Goal: Information Seeking & Learning: Compare options

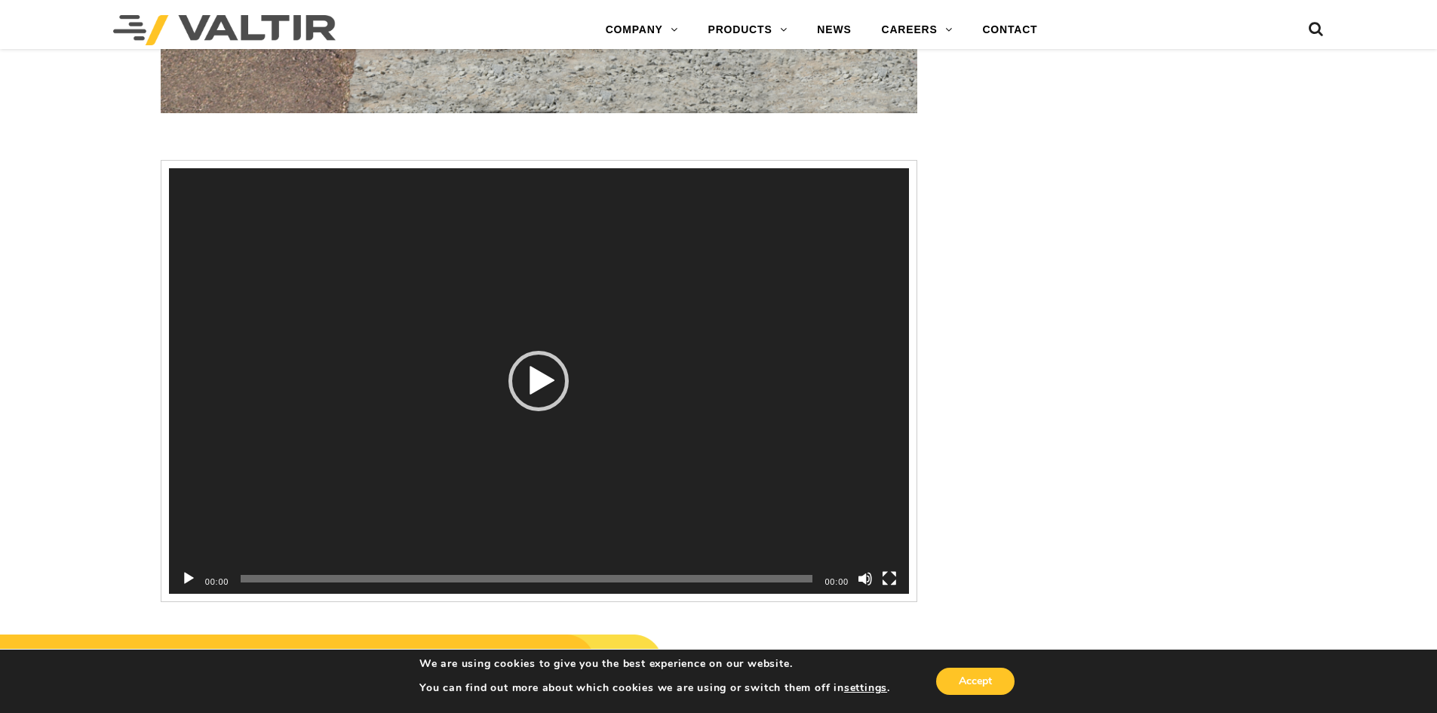
scroll to position [2263, 0]
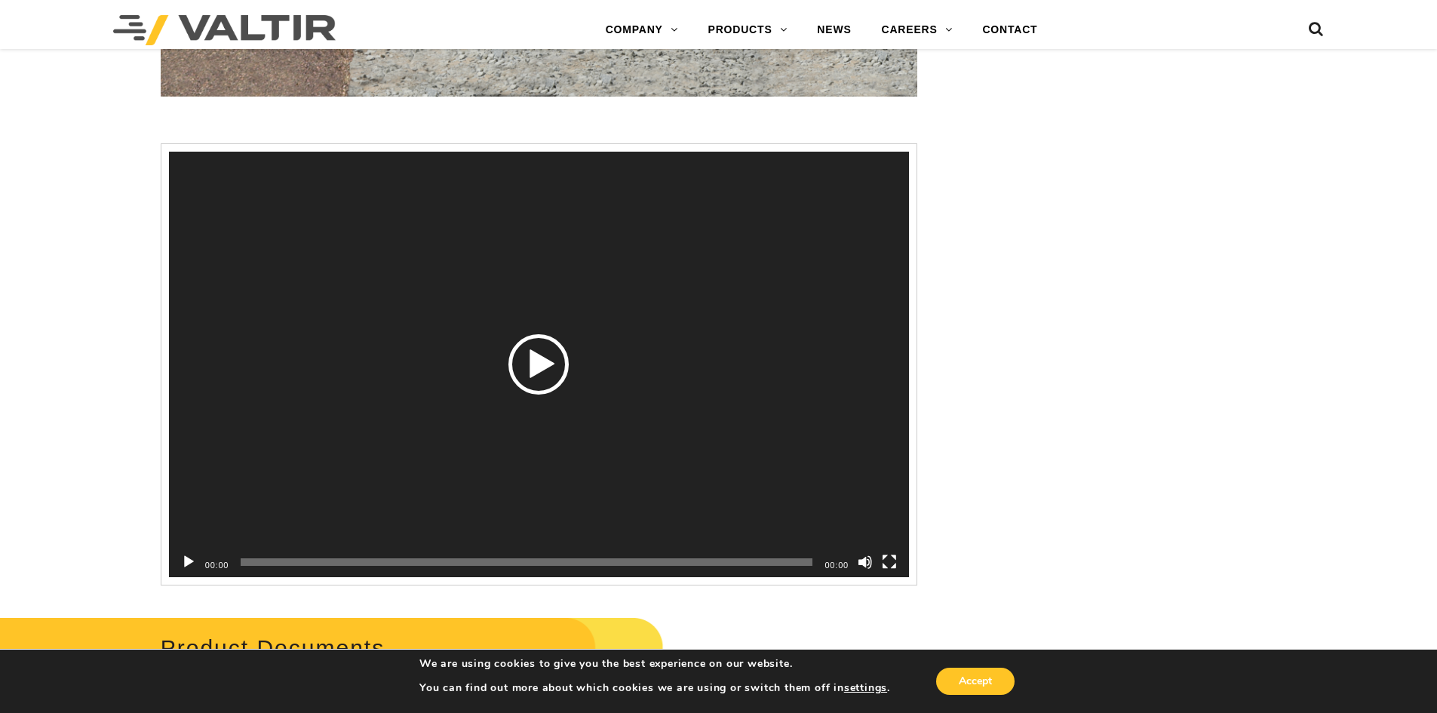
click at [545, 373] on div "Play" at bounding box center [538, 364] width 60 height 60
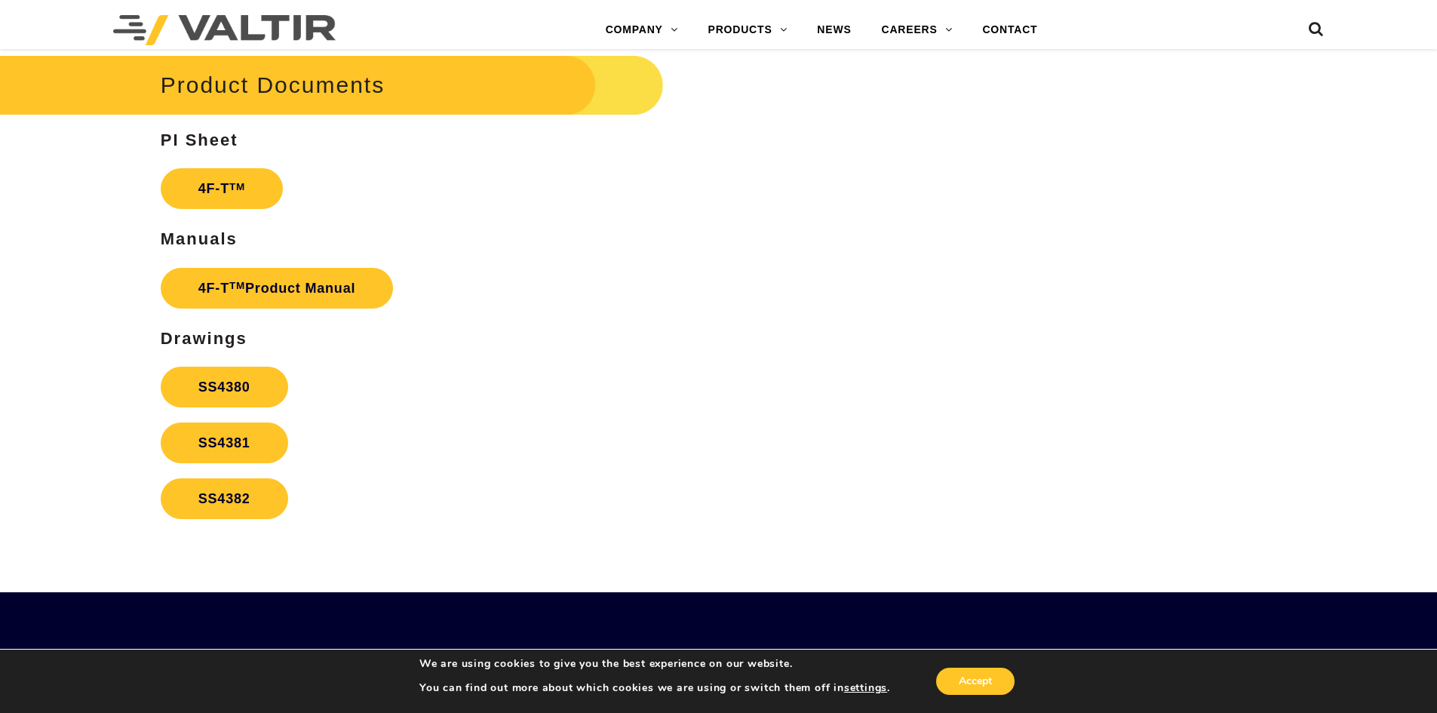
scroll to position [2867, 0]
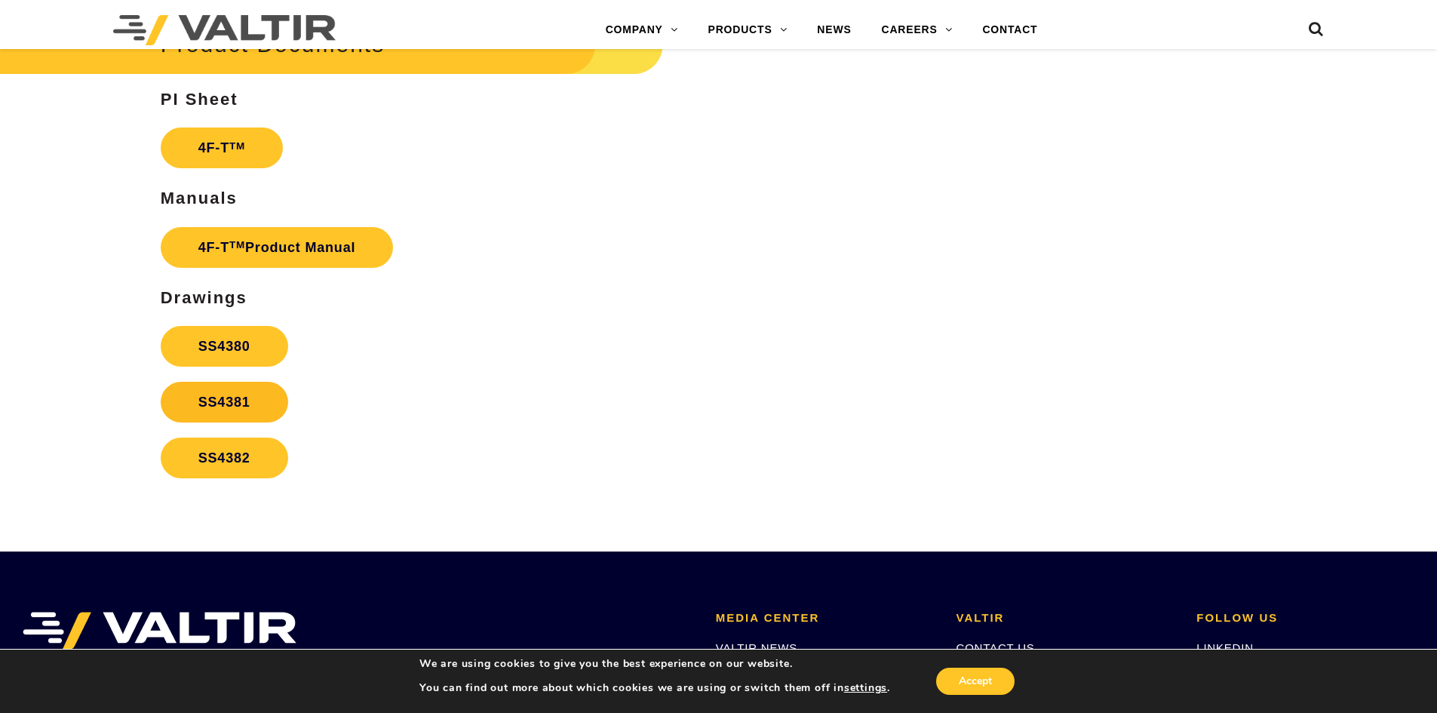
click at [234, 401] on link "SS4381" at bounding box center [224, 402] width 127 height 41
click at [217, 345] on link "SS4380" at bounding box center [224, 346] width 127 height 41
click at [234, 453] on link "SS4382" at bounding box center [224, 458] width 127 height 41
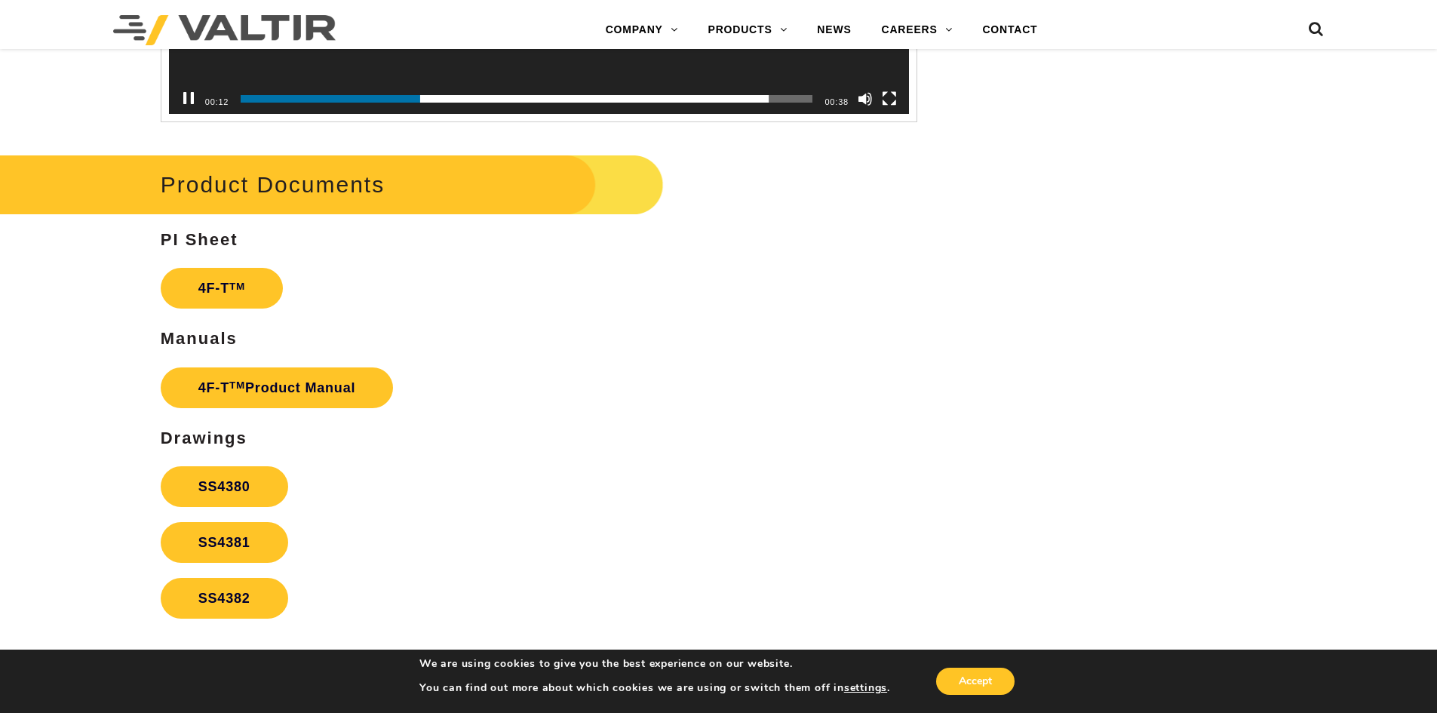
scroll to position [2565, 0]
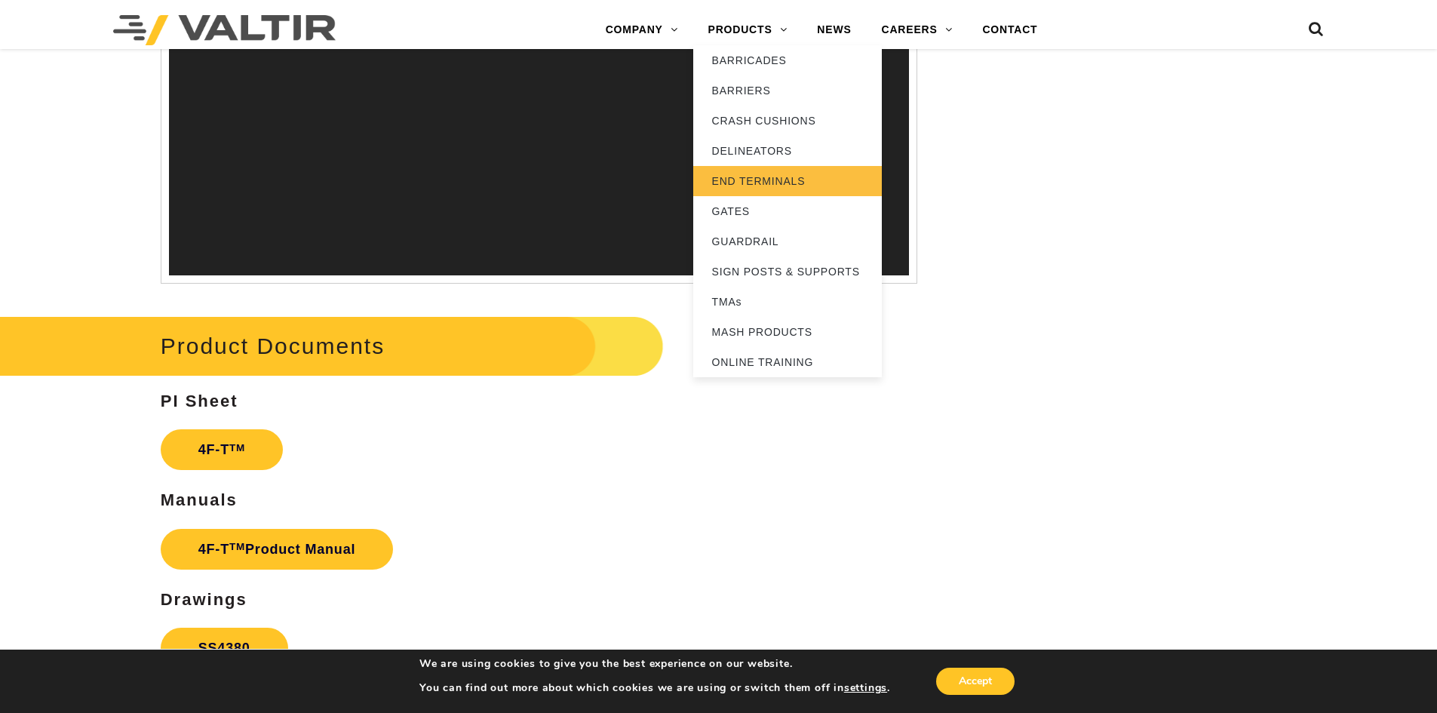
click at [780, 177] on link "END TERMINALS" at bounding box center [787, 181] width 189 height 30
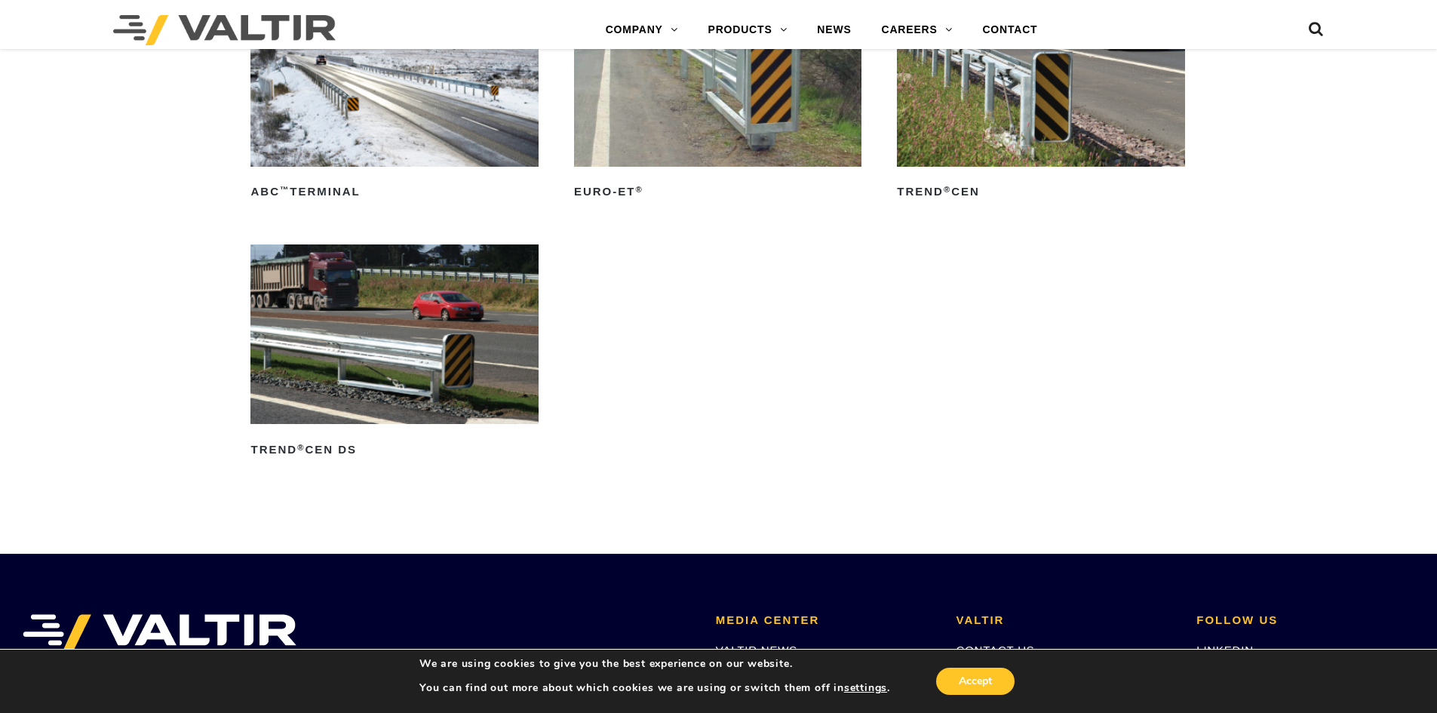
scroll to position [2112, 0]
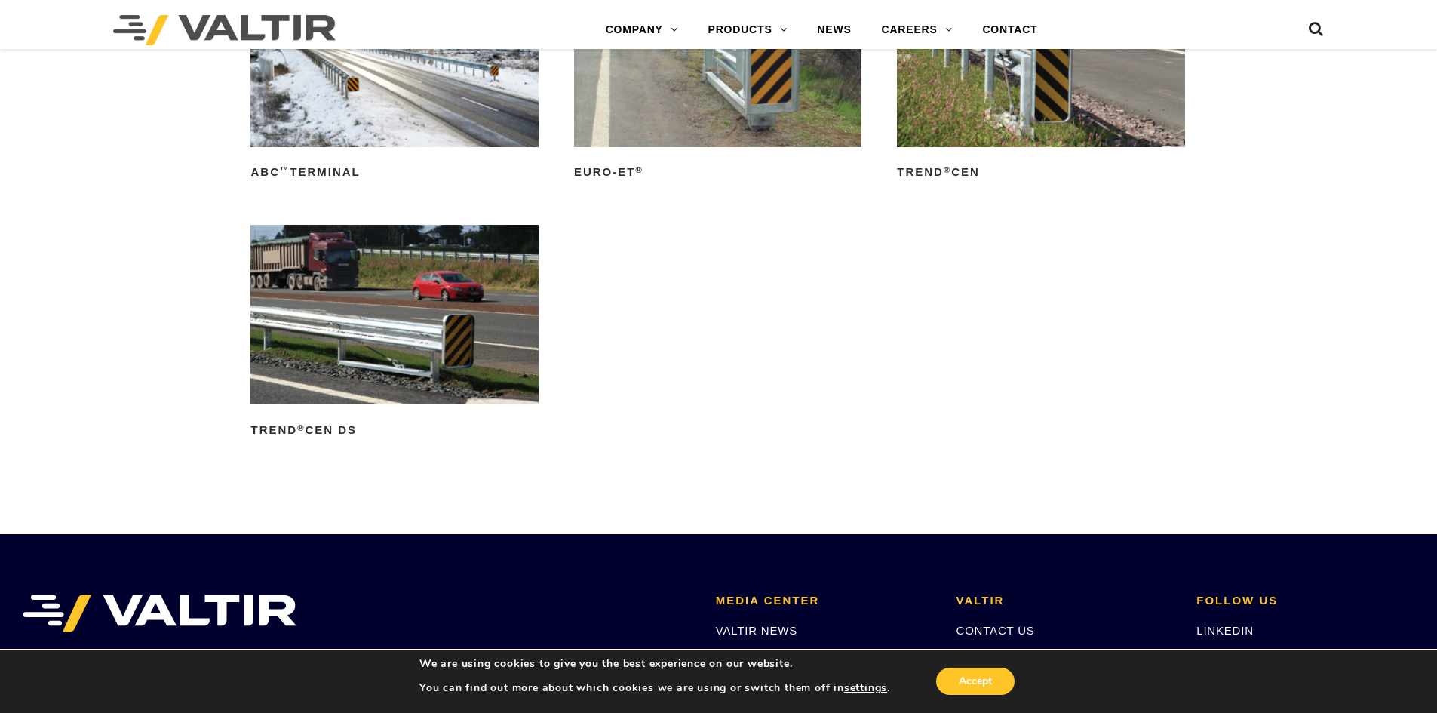
click at [435, 346] on img at bounding box center [393, 315] width 287 height 180
click at [1015, 115] on img at bounding box center [1040, 57] width 287 height 180
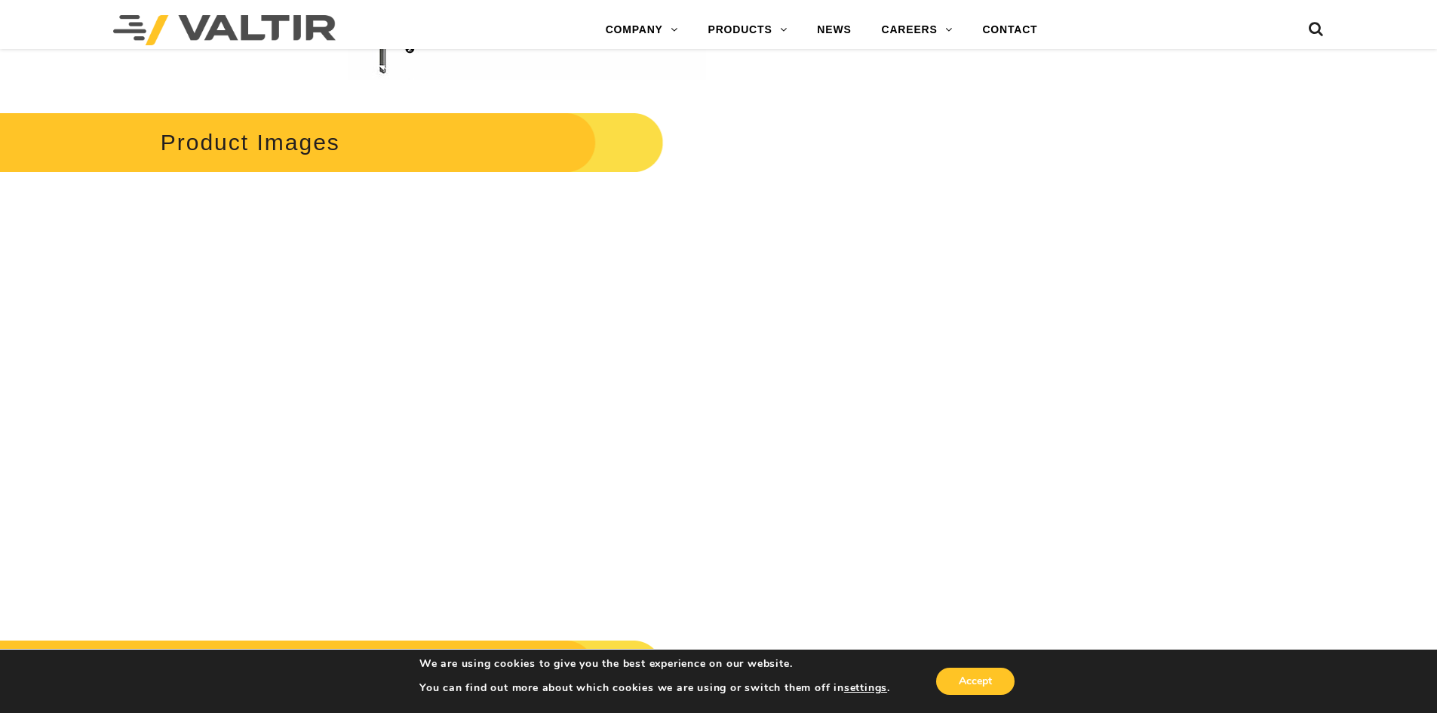
scroll to position [1810, 0]
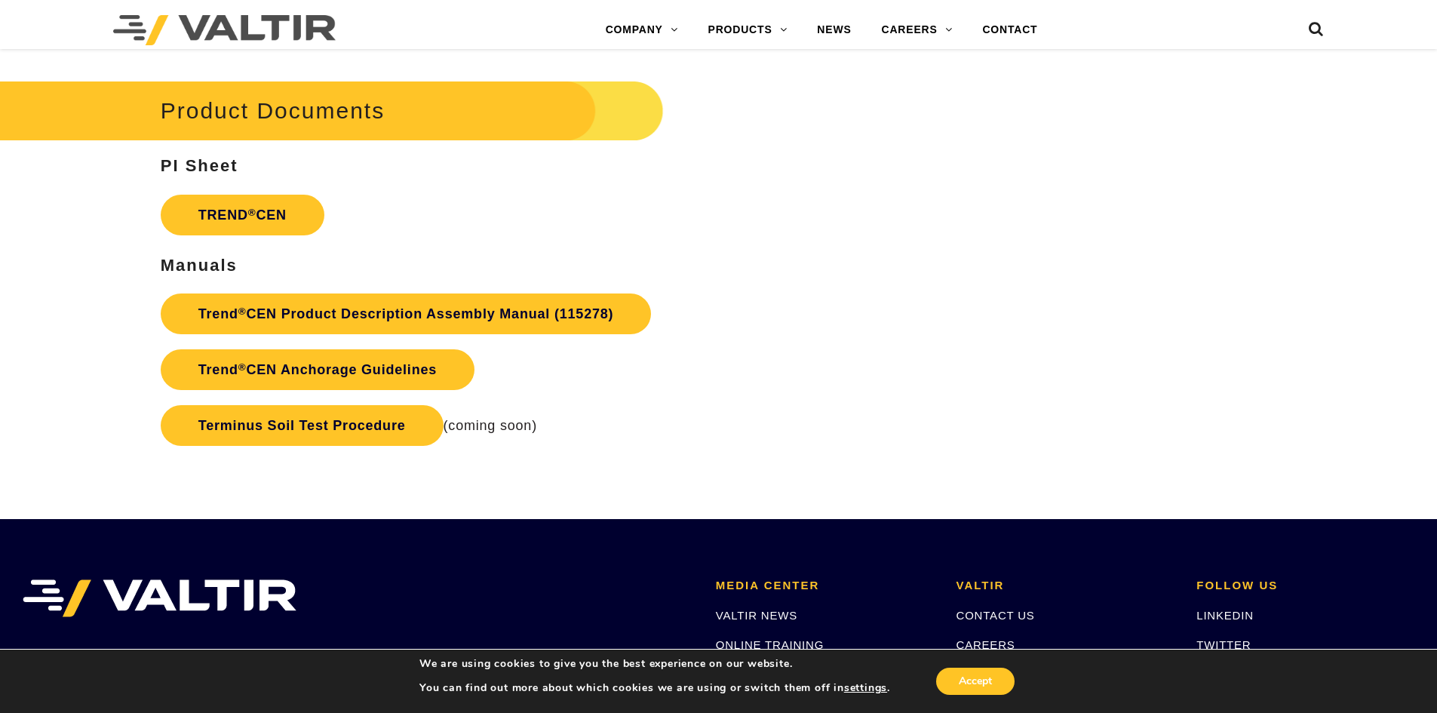
scroll to position [2716, 0]
